Goal: Task Accomplishment & Management: Complete application form

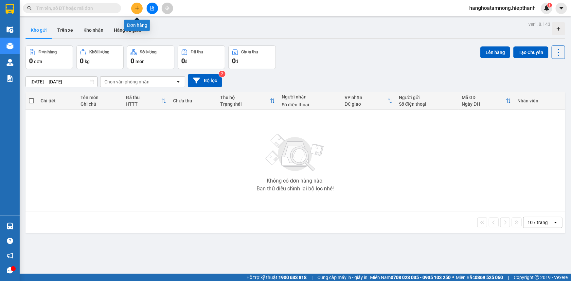
click at [135, 6] on icon "plus" at bounding box center [137, 8] width 5 height 5
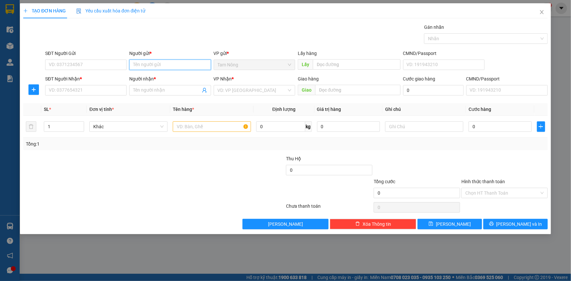
click at [174, 62] on input "Người gửi *" at bounding box center [169, 65] width 81 height 10
click at [178, 63] on input "TAM NOONG" at bounding box center [169, 65] width 81 height 10
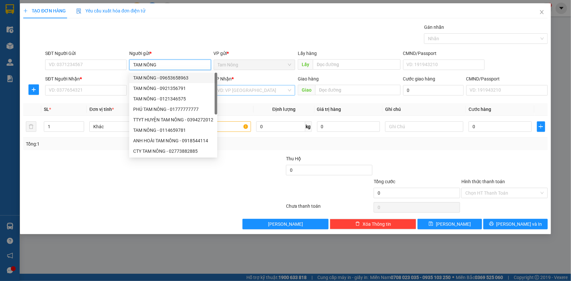
type input "TAM NÔNG"
click at [236, 90] on input "search" at bounding box center [252, 90] width 69 height 10
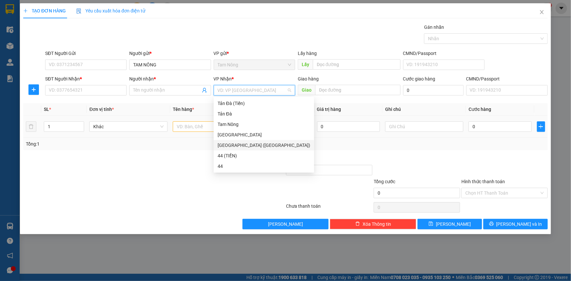
drag, startPoint x: 224, startPoint y: 144, endPoint x: 197, endPoint y: 121, distance: 34.8
click at [224, 144] on div "[GEOGRAPHIC_DATA] ([GEOGRAPHIC_DATA])" at bounding box center [264, 145] width 93 height 7
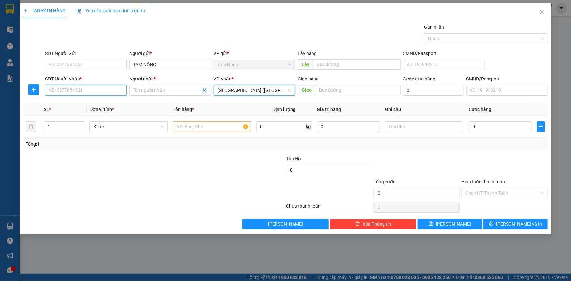
click at [68, 88] on input "SĐT Người Nhận *" at bounding box center [85, 90] width 81 height 10
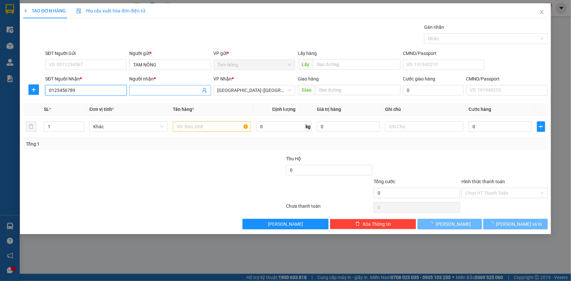
type input "0123456789"
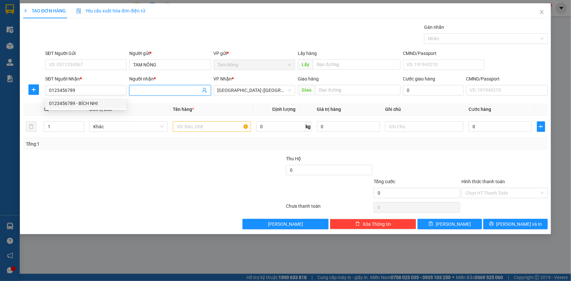
click at [175, 85] on span at bounding box center [169, 90] width 81 height 10
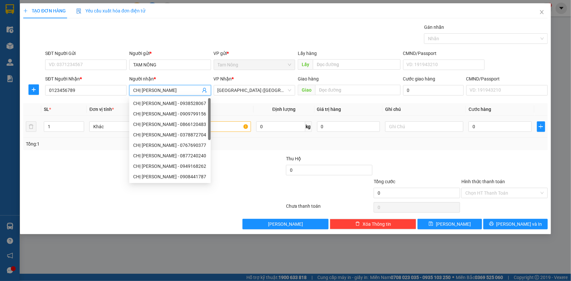
type input "CHỊ [PERSON_NAME]"
click at [229, 128] on input "text" at bounding box center [212, 126] width 78 height 10
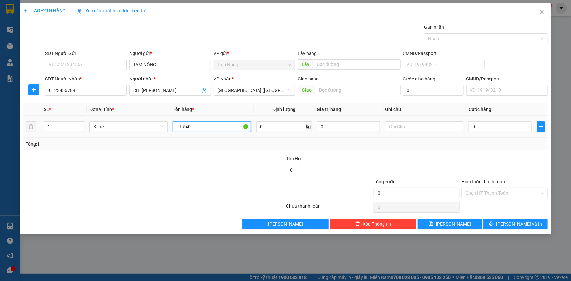
type input "TT 540"
click at [441, 132] on div at bounding box center [424, 126] width 78 height 13
click at [440, 130] on input "text" at bounding box center [424, 126] width 78 height 10
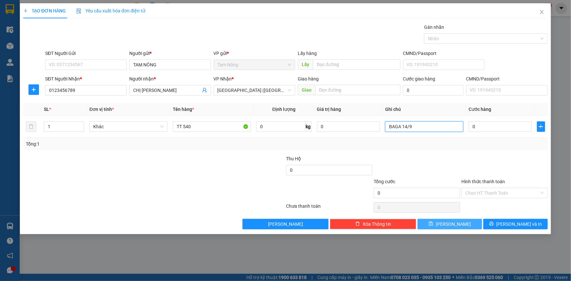
type input "BAGA 14/9"
click at [462, 224] on button "[PERSON_NAME]" at bounding box center [450, 224] width 64 height 10
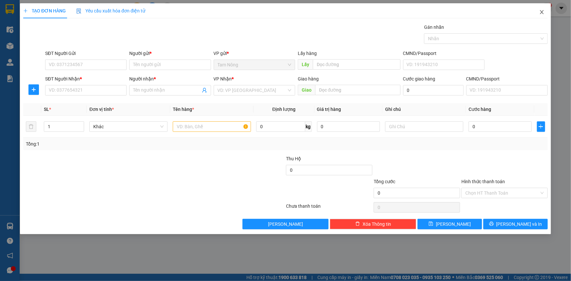
click at [544, 12] on icon "close" at bounding box center [541, 11] width 5 height 5
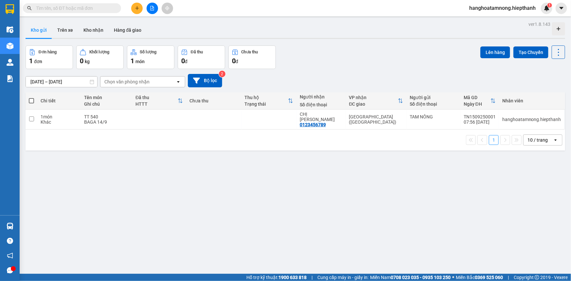
click at [150, 10] on button at bounding box center [152, 8] width 11 height 11
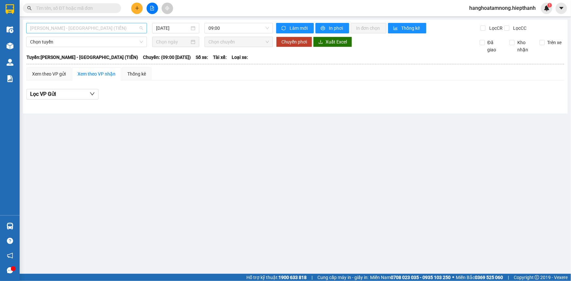
click at [76, 29] on span "[PERSON_NAME] - [GEOGRAPHIC_DATA] (TIỀN)" at bounding box center [86, 28] width 113 height 10
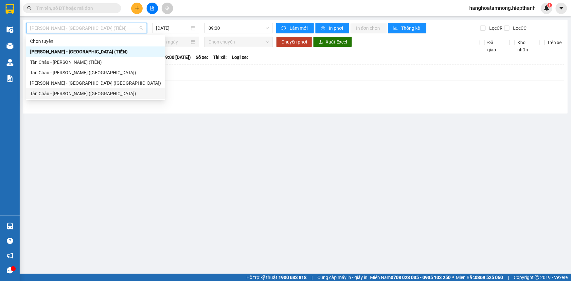
click at [54, 92] on div "Tân Châu - [PERSON_NAME] ([GEOGRAPHIC_DATA])" at bounding box center [95, 93] width 131 height 7
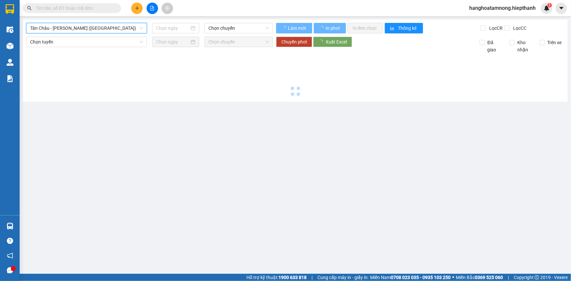
type input "[DATE]"
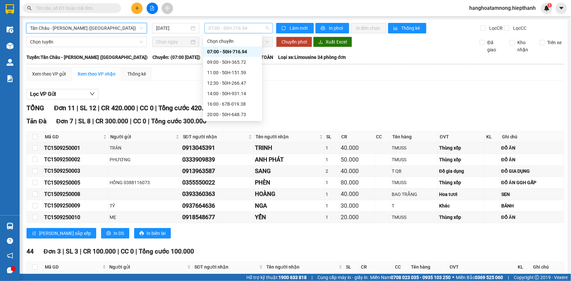
click at [222, 31] on span "07:00 - 50H-716.94" at bounding box center [238, 28] width 61 height 10
click at [216, 63] on div "09:00 - 50H-365.72" at bounding box center [232, 62] width 51 height 7
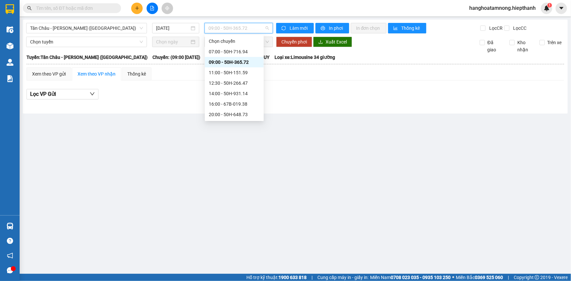
click at [223, 26] on span "09:00 - 50H-365.72" at bounding box center [238, 28] width 61 height 10
click at [214, 52] on div "07:00 - 50H-716.94" at bounding box center [234, 51] width 51 height 7
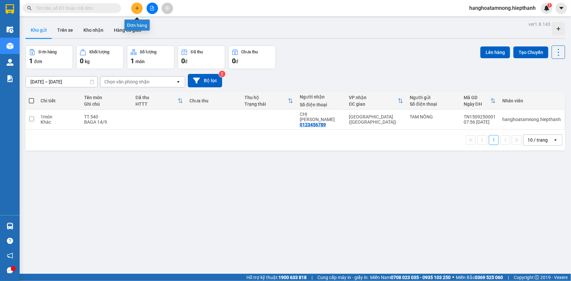
click at [135, 11] on button at bounding box center [136, 8] width 11 height 11
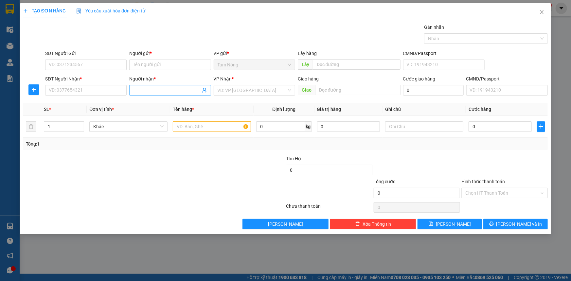
click at [155, 89] on input "Người nhận *" at bounding box center [166, 90] width 67 height 7
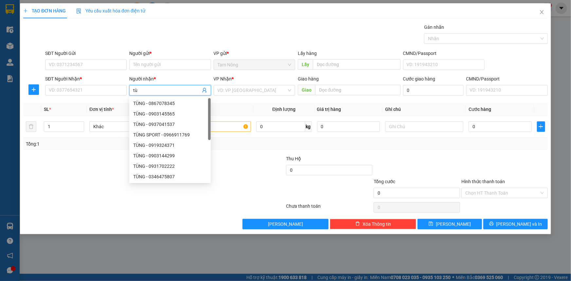
type input "t"
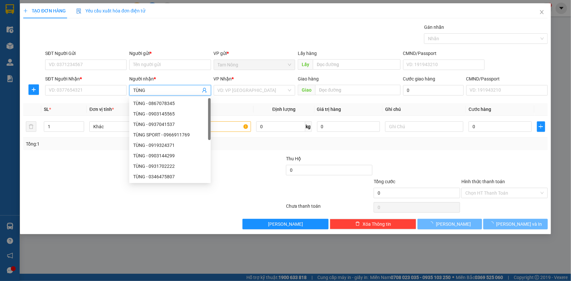
type input "TÙNG"
click at [160, 59] on div "Người gửi *" at bounding box center [169, 55] width 81 height 10
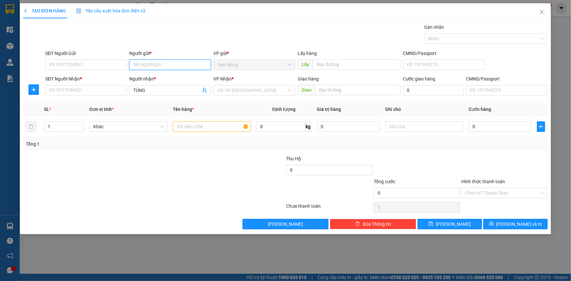
click at [159, 64] on input "Người gửi *" at bounding box center [169, 65] width 81 height 10
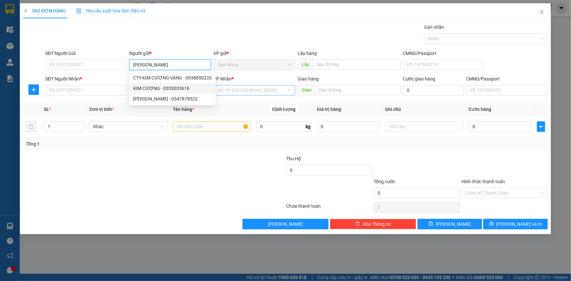
type input "KIM CƯƠNG"
click at [227, 91] on input "search" at bounding box center [252, 90] width 69 height 10
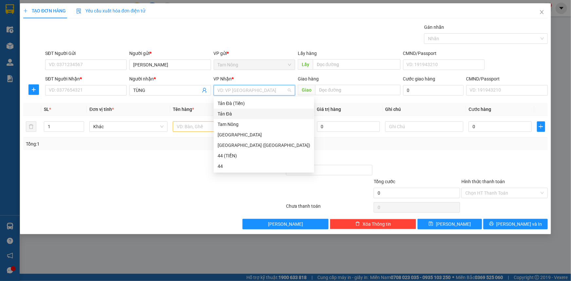
click at [232, 116] on div "Tản Đà" at bounding box center [264, 113] width 93 height 7
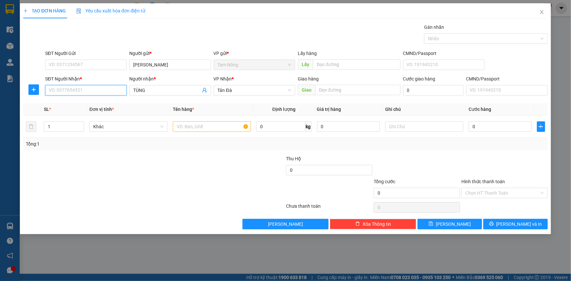
click at [115, 91] on input "SĐT Người Nhận *" at bounding box center [85, 90] width 81 height 10
drag, startPoint x: 92, startPoint y: 101, endPoint x: 87, endPoint y: 102, distance: 4.8
click at [92, 101] on div "0377078109 - TÙNG" at bounding box center [86, 103] width 74 height 7
type input "0377078109"
type input "TÙNG"
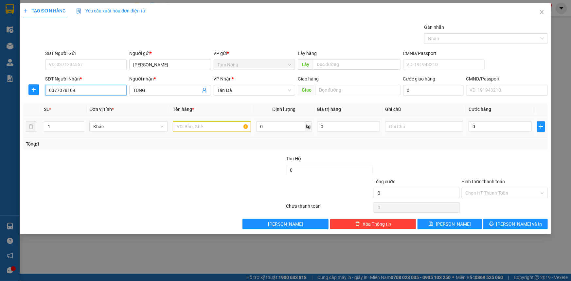
type input "0377078109"
click at [201, 126] on input "text" at bounding box center [212, 126] width 78 height 10
type input "BAO XANH"
click at [440, 132] on div at bounding box center [424, 126] width 78 height 13
click at [441, 131] on input "text" at bounding box center [424, 126] width 78 height 10
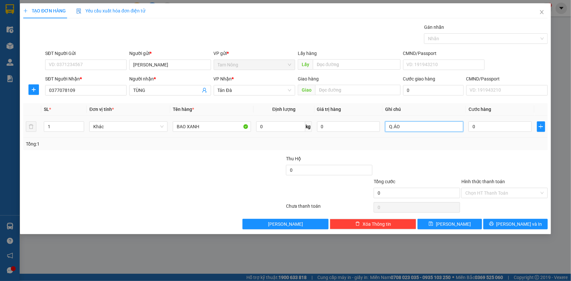
click at [450, 128] on input "Q.ÁO" at bounding box center [424, 126] width 78 height 10
type input "Q.ÁO ,TĐ THU BAGA"
click at [439, 150] on div "Transit Pickup Surcharge Ids Transit Deliver Surcharge Ids Transit Deliver Surc…" at bounding box center [285, 127] width 525 height 206
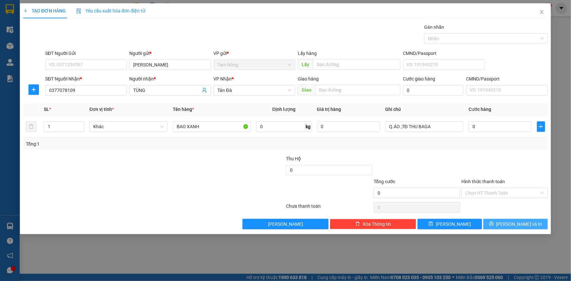
click at [500, 225] on button "[PERSON_NAME] và In" at bounding box center [515, 224] width 64 height 10
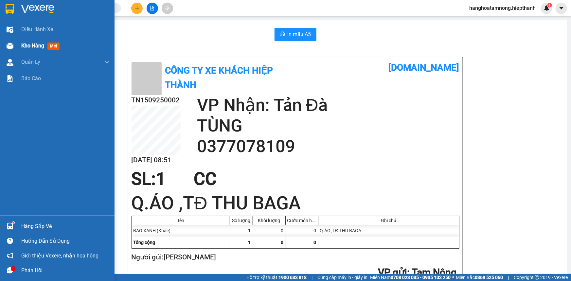
drag, startPoint x: 21, startPoint y: 49, endPoint x: 32, endPoint y: 42, distance: 13.9
click at [22, 49] on div "Kho hàng mới" at bounding box center [41, 46] width 41 height 8
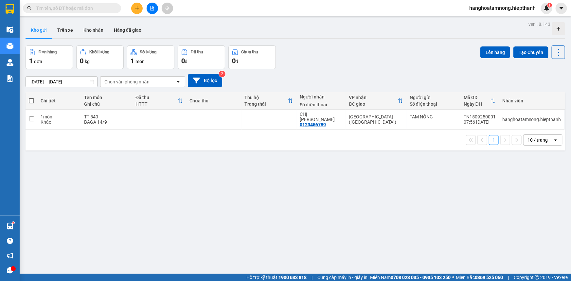
click at [151, 7] on icon "file-add" at bounding box center [152, 8] width 5 height 5
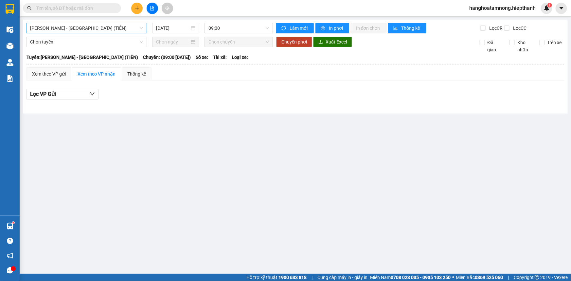
click at [91, 28] on span "[PERSON_NAME] - [GEOGRAPHIC_DATA] (TIỀN)" at bounding box center [86, 28] width 113 height 10
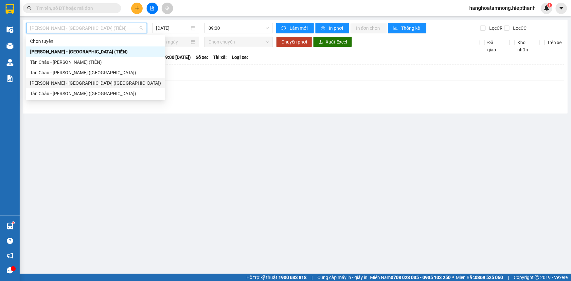
click at [46, 83] on div "[PERSON_NAME] - [GEOGRAPHIC_DATA] ([GEOGRAPHIC_DATA])" at bounding box center [95, 83] width 131 height 7
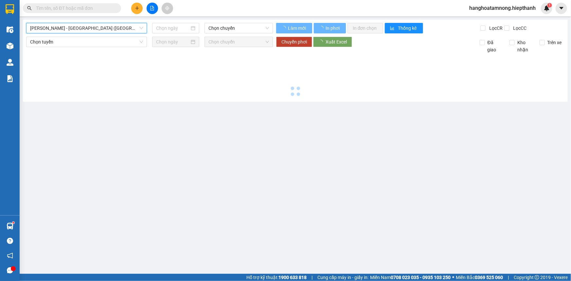
type input "[DATE]"
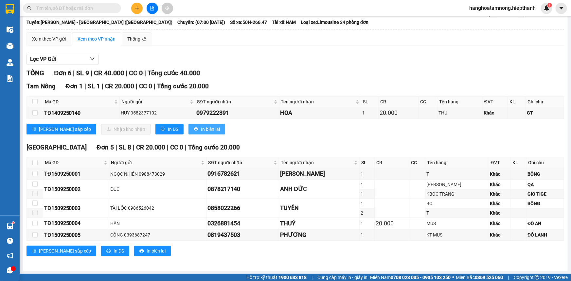
scroll to position [5, 0]
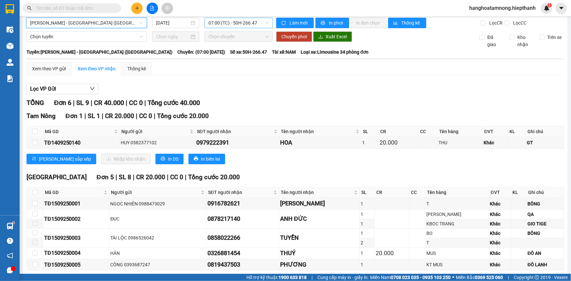
click at [226, 23] on span "07:00 (TC) - 50H-266.47" at bounding box center [238, 23] width 61 height 10
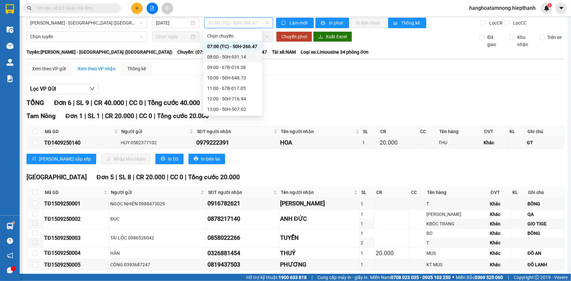
click at [222, 54] on div "08:00 - 50H-931.14" at bounding box center [232, 56] width 51 height 7
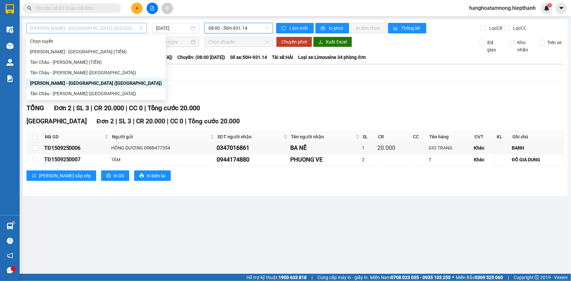
click at [88, 27] on span "[PERSON_NAME] - [GEOGRAPHIC_DATA] ([GEOGRAPHIC_DATA])" at bounding box center [86, 28] width 113 height 10
click at [70, 93] on div "Tân Châu - [PERSON_NAME] ([GEOGRAPHIC_DATA])" at bounding box center [96, 93] width 132 height 7
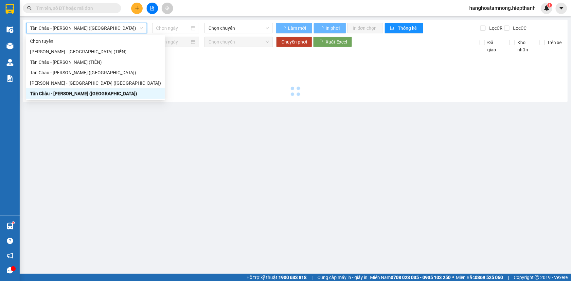
type input "[DATE]"
